Goal: Task Accomplishment & Management: Manage account settings

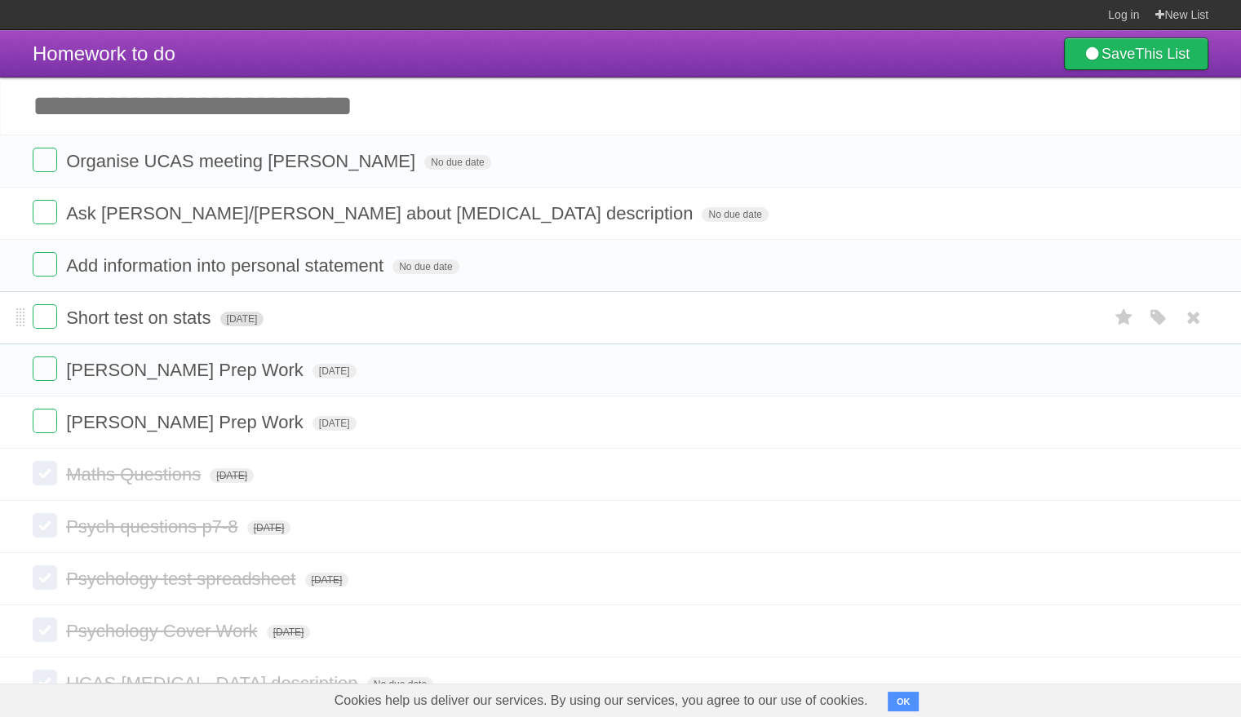
click at [264, 321] on span "[DATE]" at bounding box center [242, 319] width 44 height 15
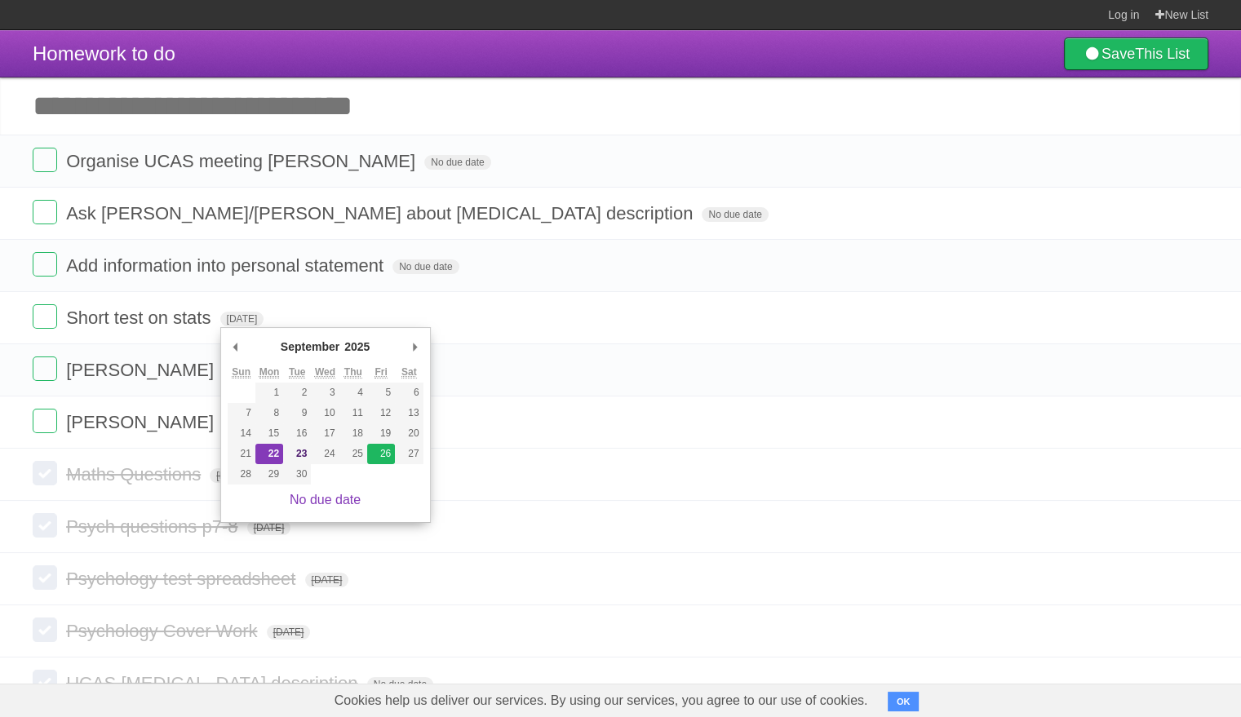
type span "[DATE]"
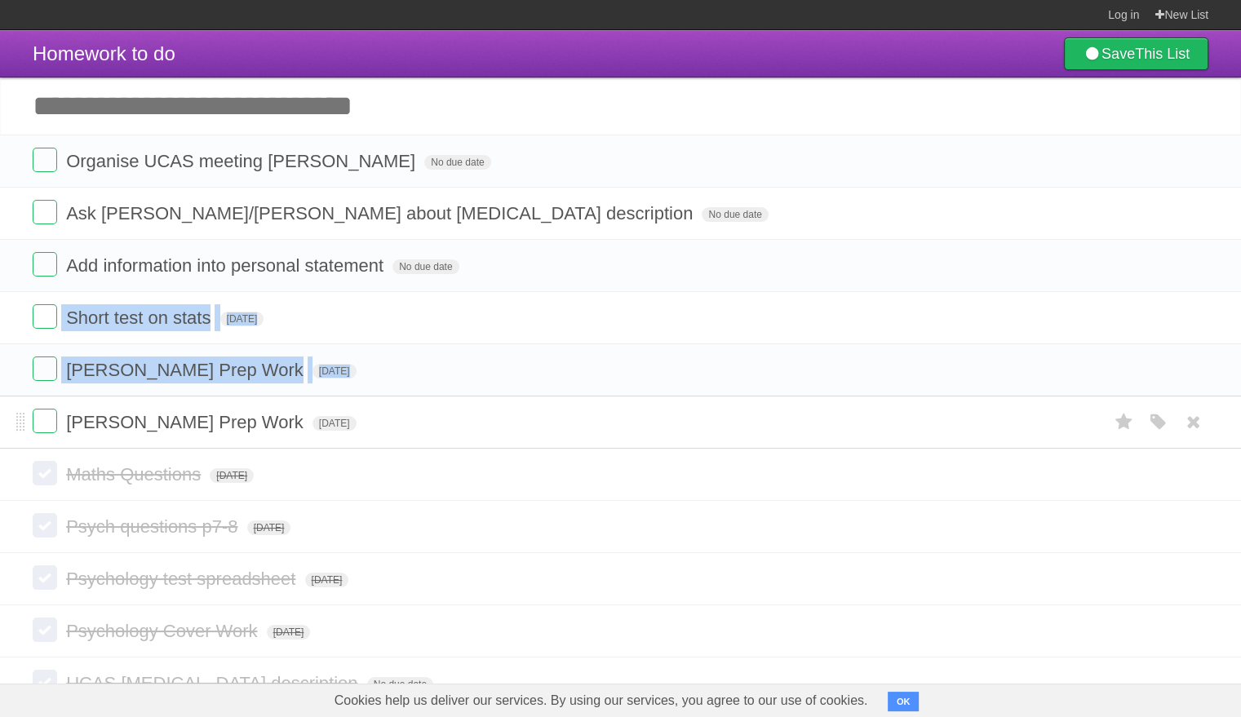
drag, startPoint x: 14, startPoint y: 317, endPoint x: 20, endPoint y: 400, distance: 83.4
click at [20, 400] on ul "Organise UCAS meeting [PERSON_NAME] No due date White Red Blue Green Purple Ora…" at bounding box center [620, 292] width 1241 height 314
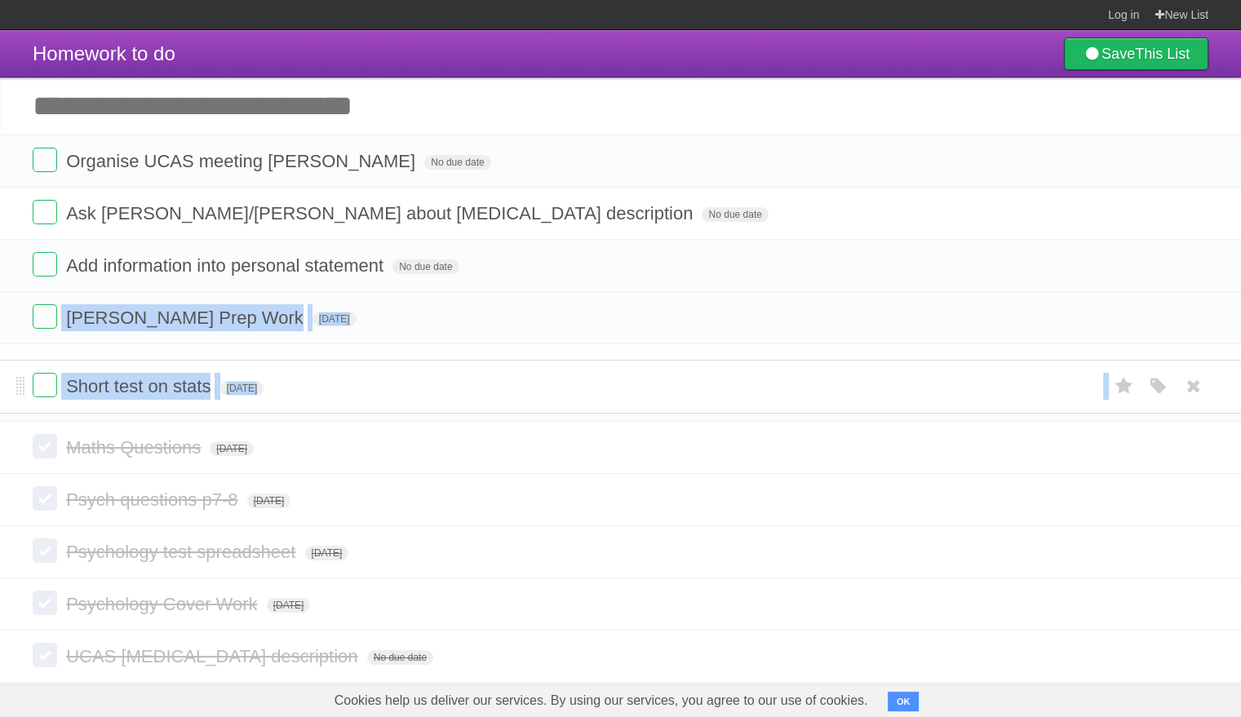
drag, startPoint x: 17, startPoint y: 319, endPoint x: 19, endPoint y: 375, distance: 55.5
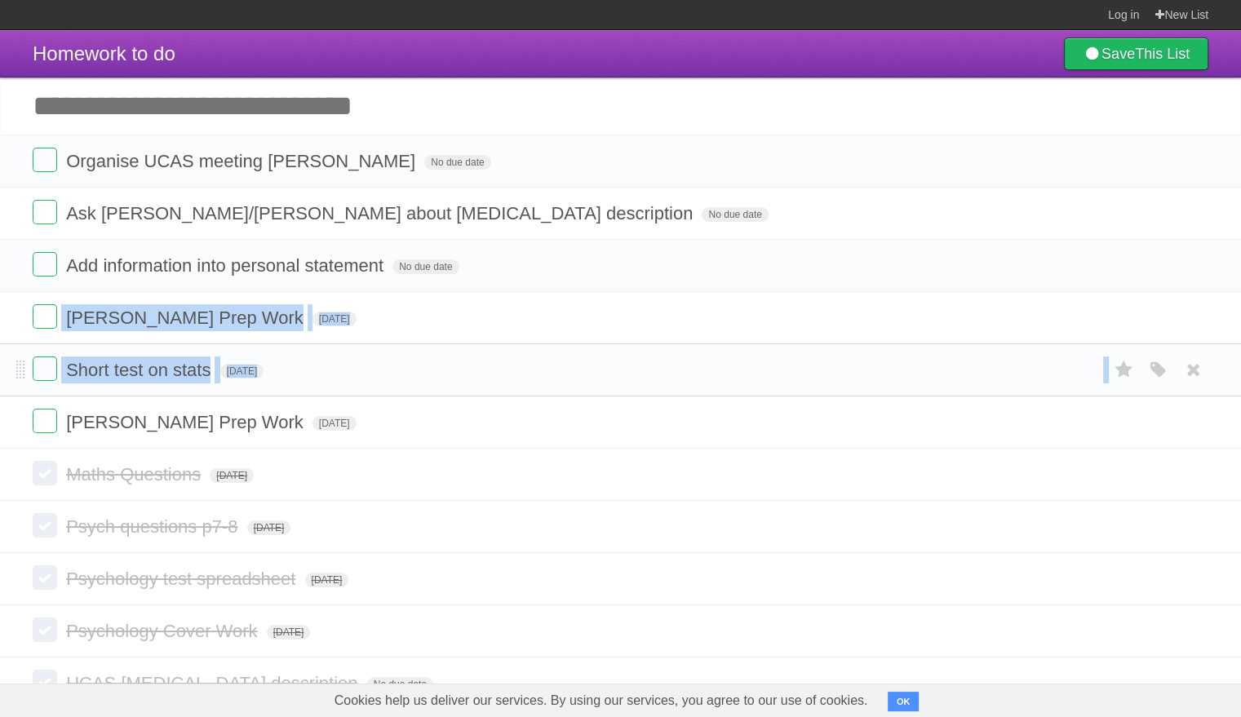
click at [384, 366] on form "Short test on stats [DATE] White Red Blue Green Purple Orange" at bounding box center [621, 370] width 1176 height 27
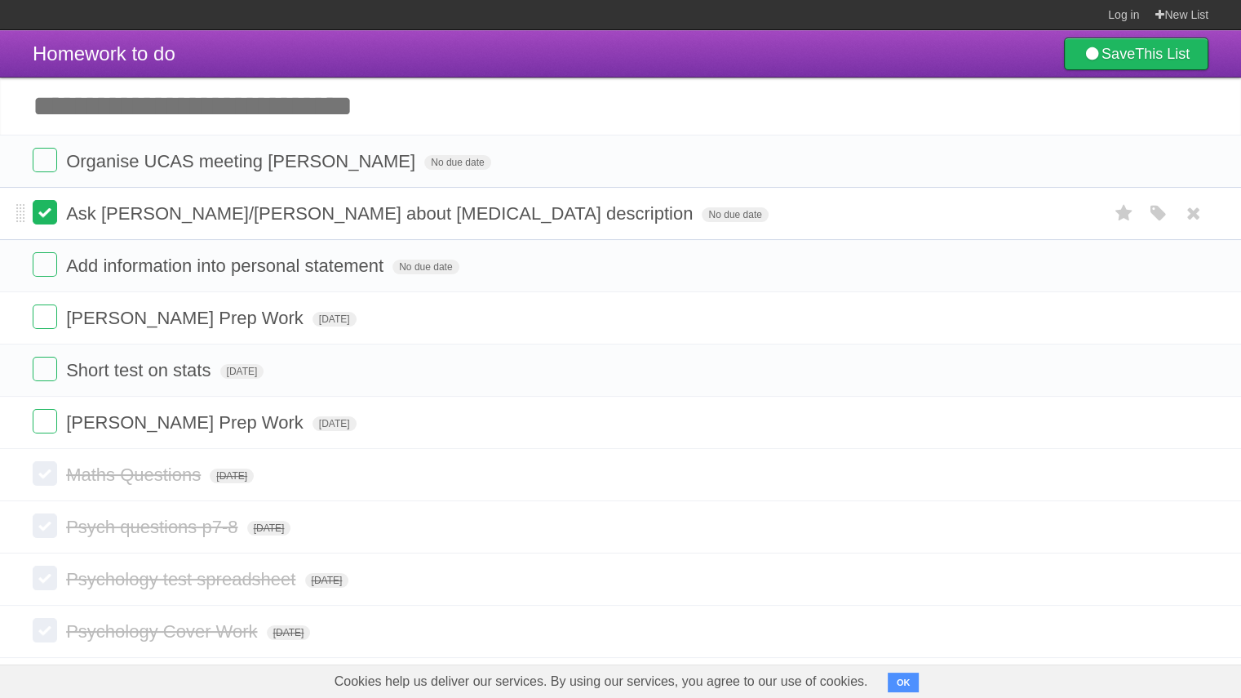
click at [45, 213] on label at bounding box center [45, 212] width 24 height 24
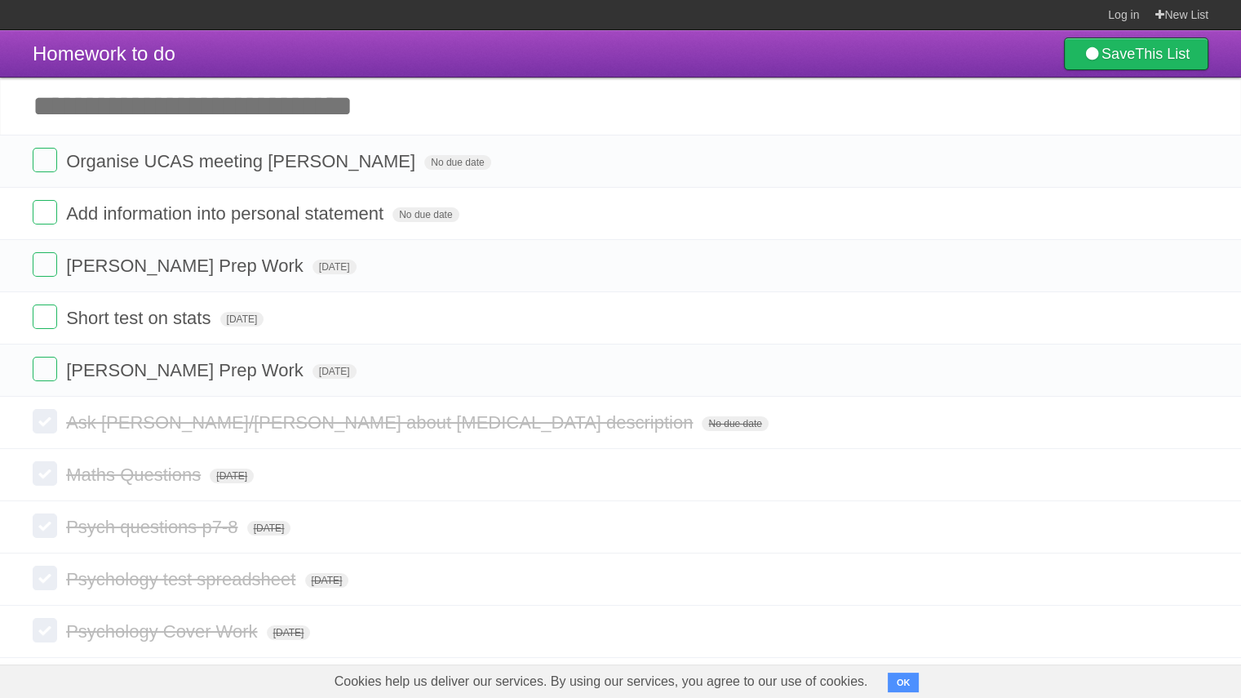
click at [126, 110] on input "Add another task" at bounding box center [620, 106] width 1241 height 57
type input "**********"
click input "*********" at bounding box center [0, 0] width 0 height 0
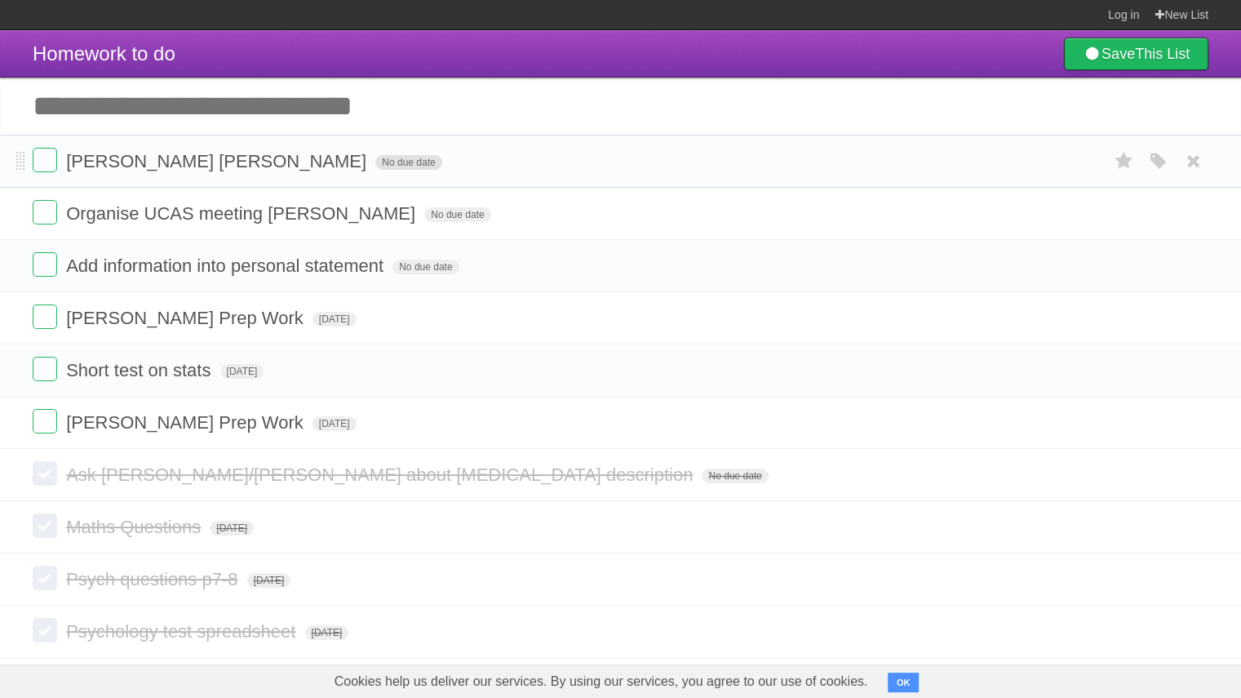
click at [375, 165] on span "No due date" at bounding box center [408, 162] width 66 height 15
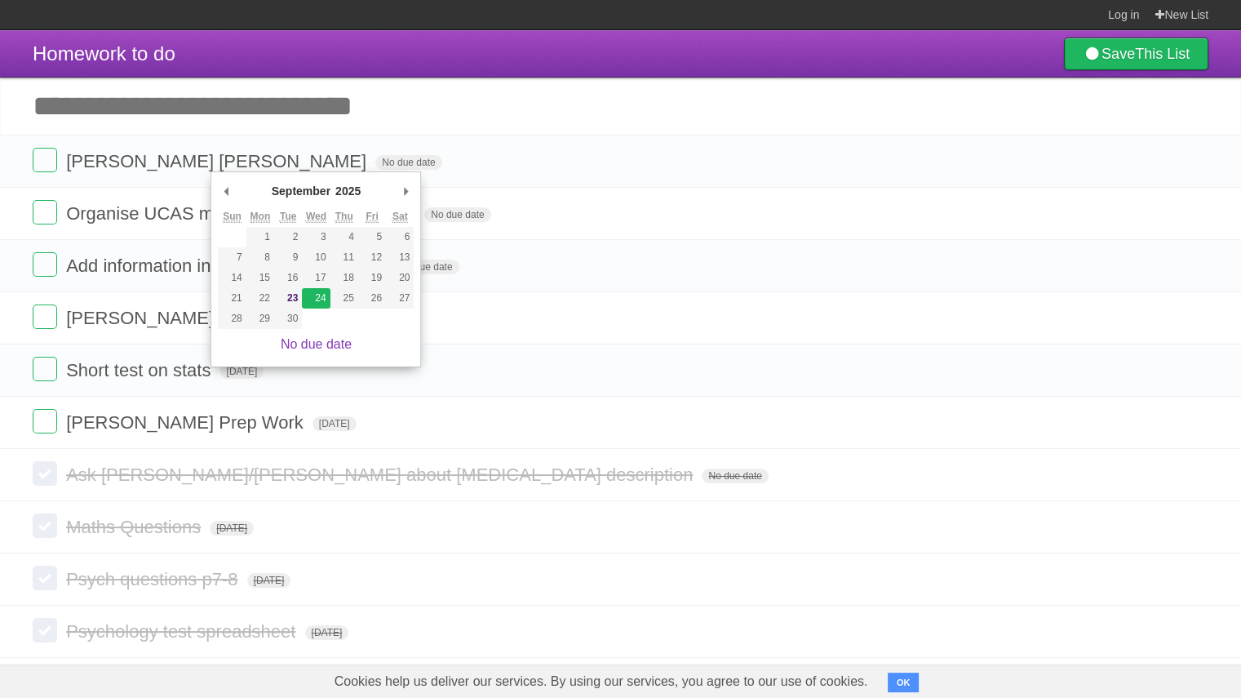
type span "[DATE]"
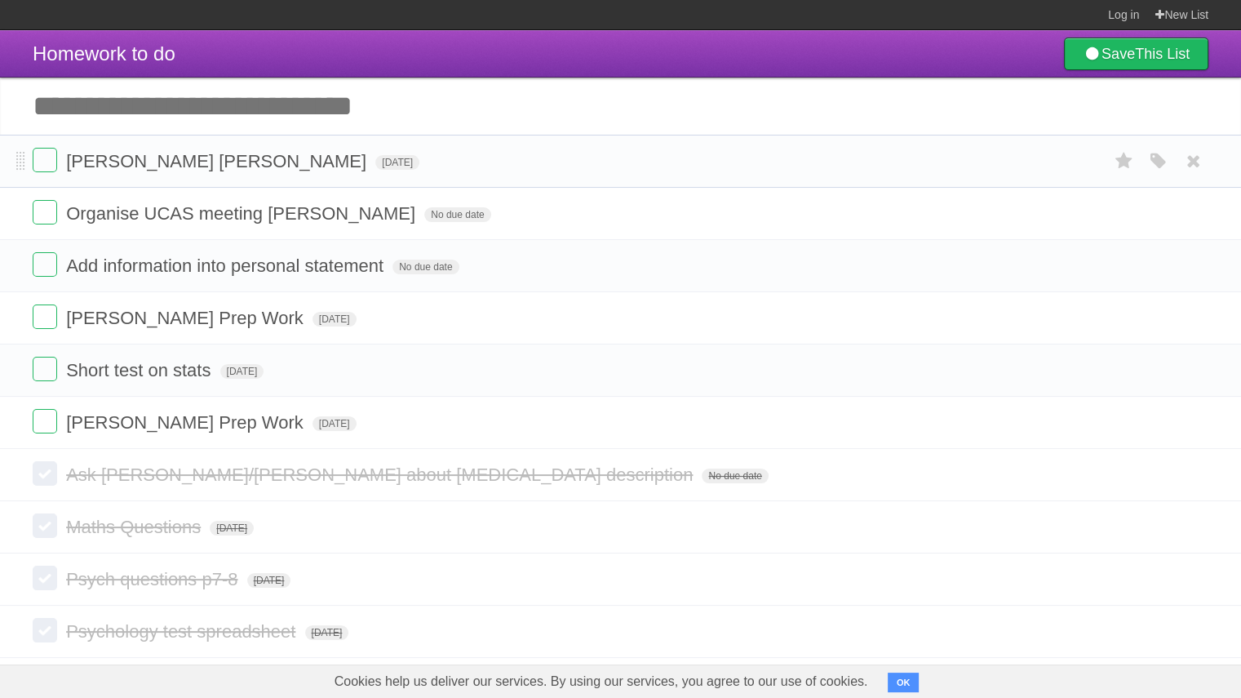
click at [12, 161] on li "[PERSON_NAME] HW [DATE] White Red Blue Green Purple Orange" at bounding box center [620, 161] width 1241 height 53
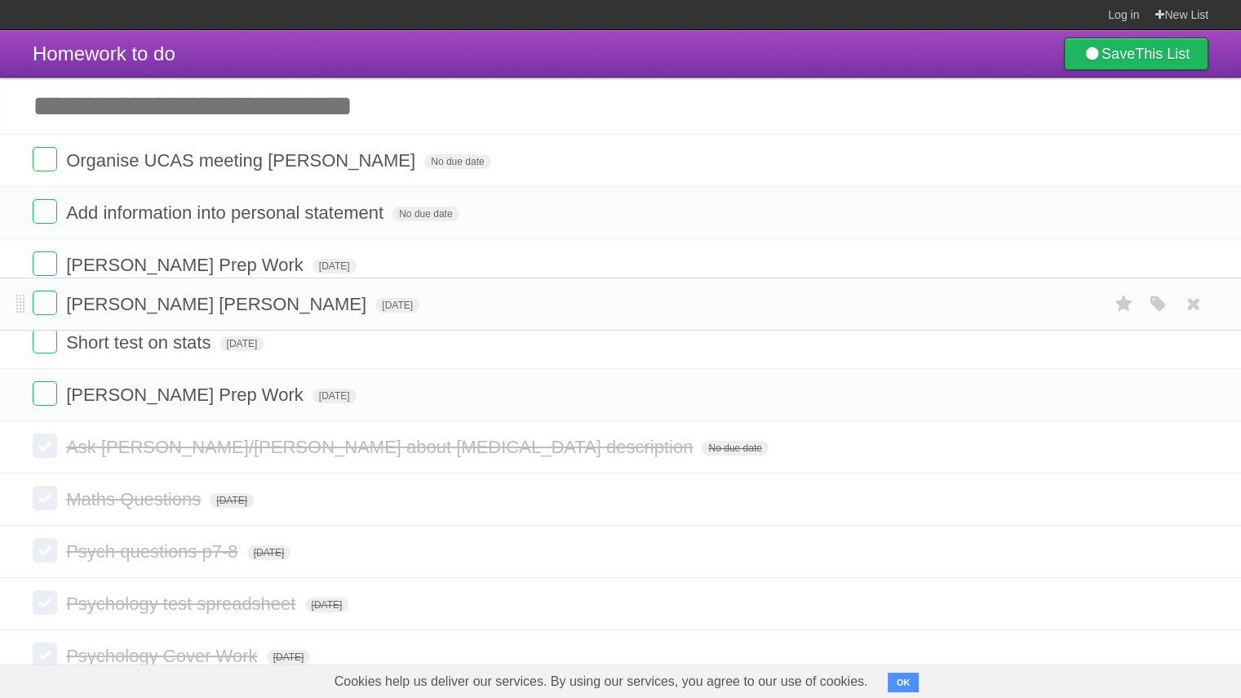
drag, startPoint x: 23, startPoint y: 162, endPoint x: 34, endPoint y: 304, distance: 141.7
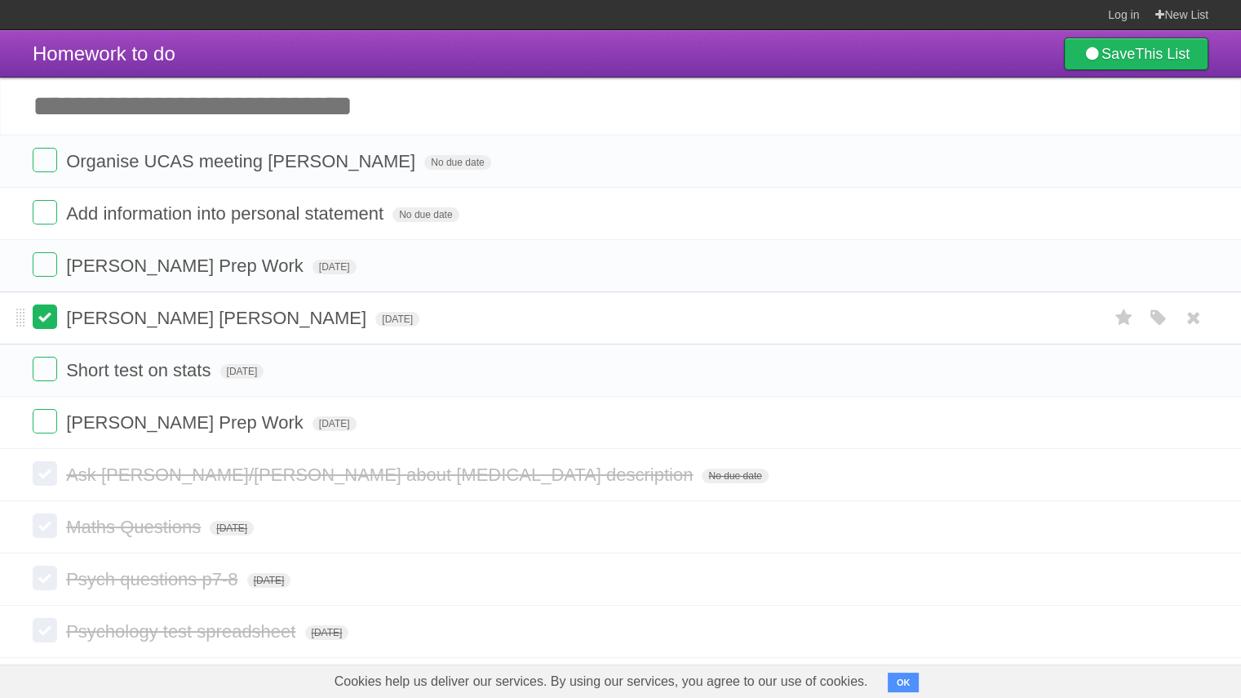
click at [47, 322] on label at bounding box center [45, 316] width 24 height 24
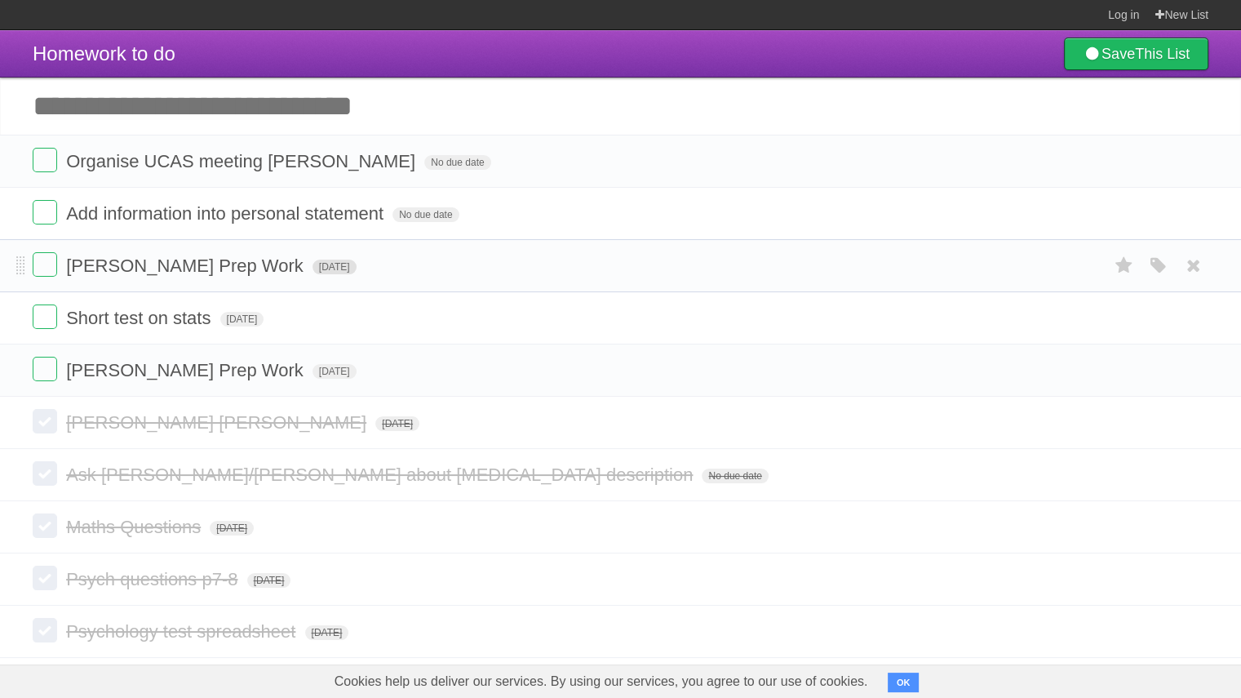
click at [313, 267] on span "[DATE]" at bounding box center [335, 267] width 44 height 15
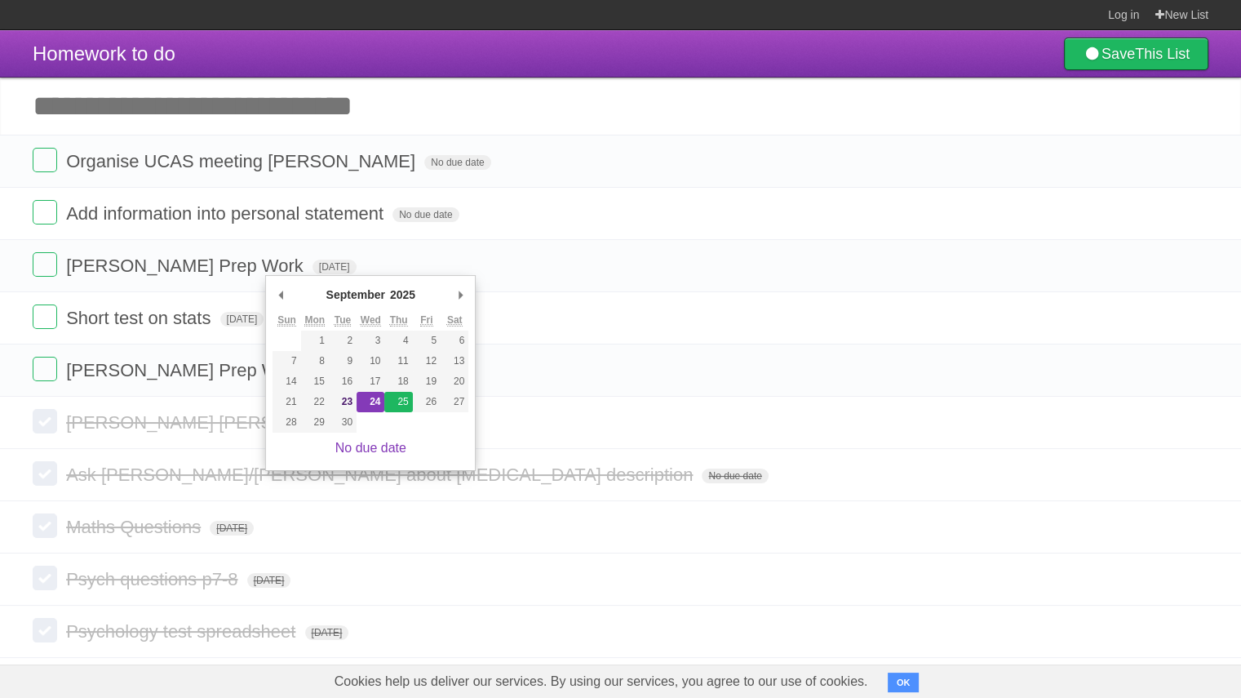
type span "[DATE]"
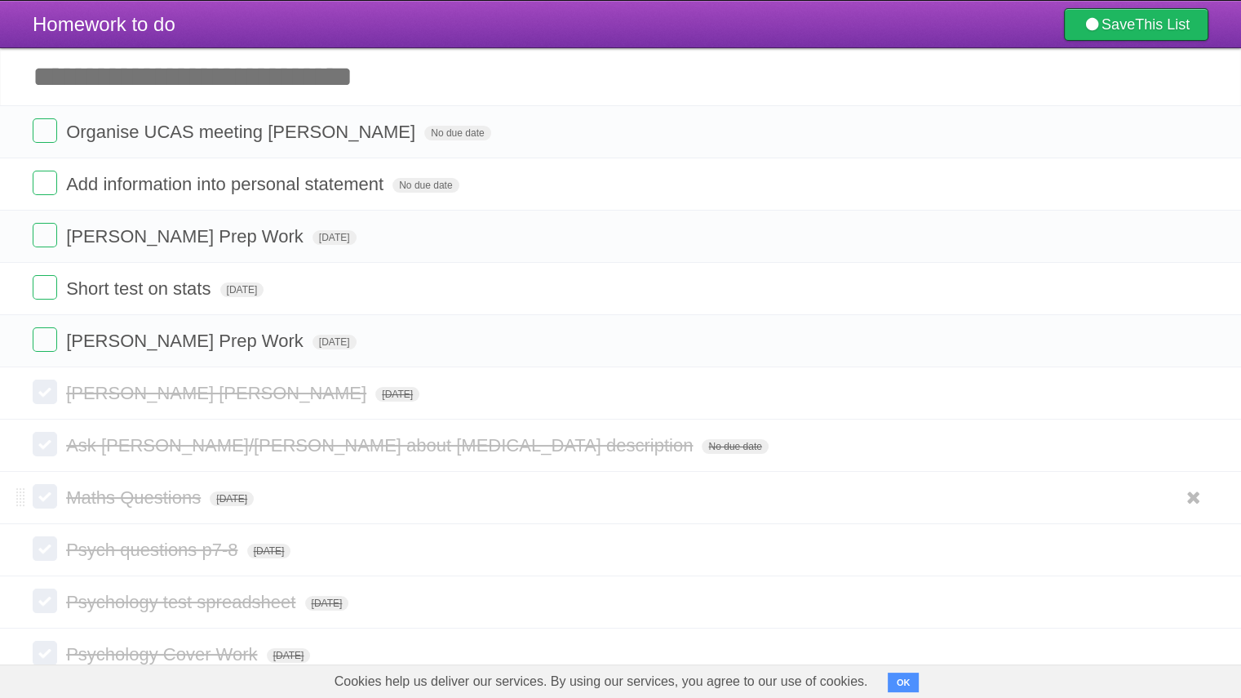
scroll to position [26, 0]
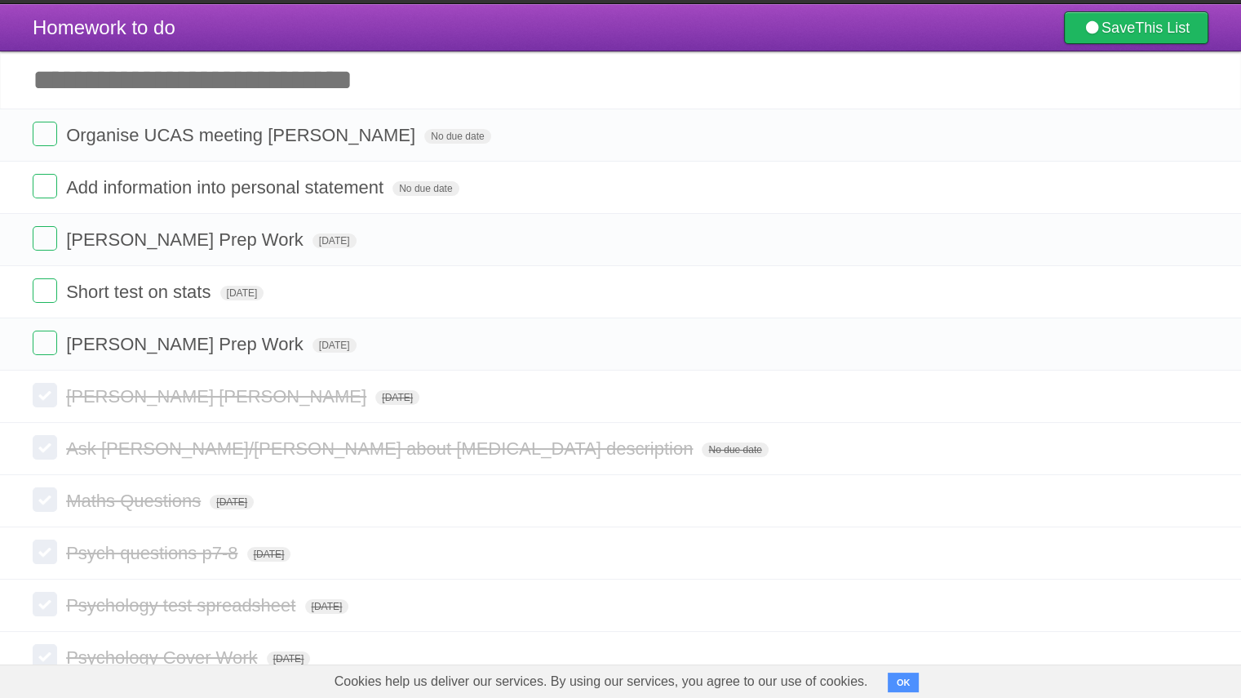
click at [87, 82] on input "Add another task" at bounding box center [620, 79] width 1241 height 57
type input "*"
type input "**********"
click input "*********" at bounding box center [0, 0] width 0 height 0
